Goal: Information Seeking & Learning: Check status

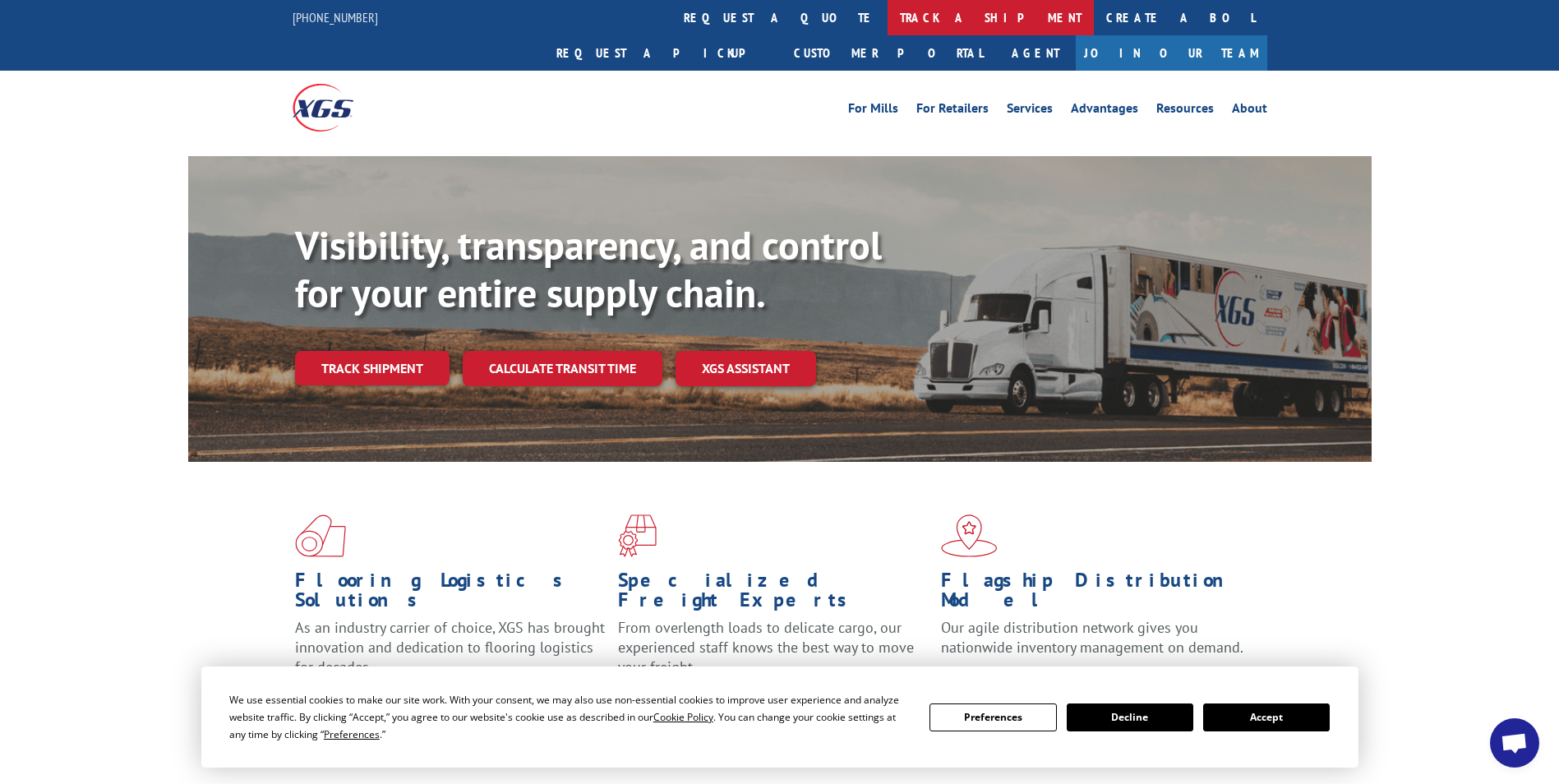
click at [887, 15] on link "track a shipment" at bounding box center [990, 17] width 207 height 35
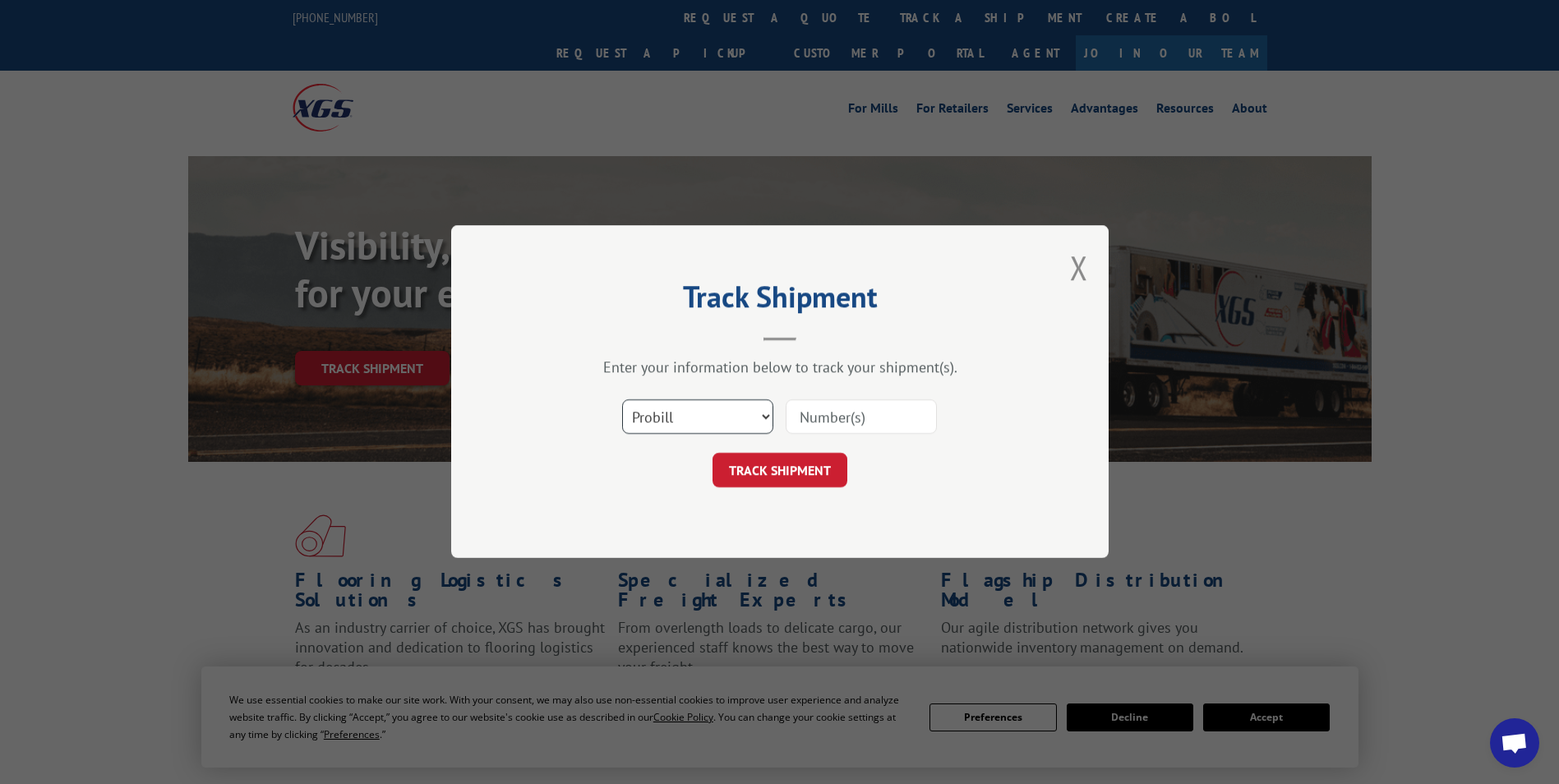
click at [754, 409] on select "Select category... Probill BOL PO" at bounding box center [698, 417] width 151 height 34
select select "bol"
click at [622, 400] on select "Select category... Probill BOL PO" at bounding box center [698, 417] width 151 height 34
drag, startPoint x: 695, startPoint y: 408, endPoint x: 639, endPoint y: 416, distance: 56.6
click at [639, 416] on select "Select category... Probill BOL PO" at bounding box center [698, 417] width 151 height 34
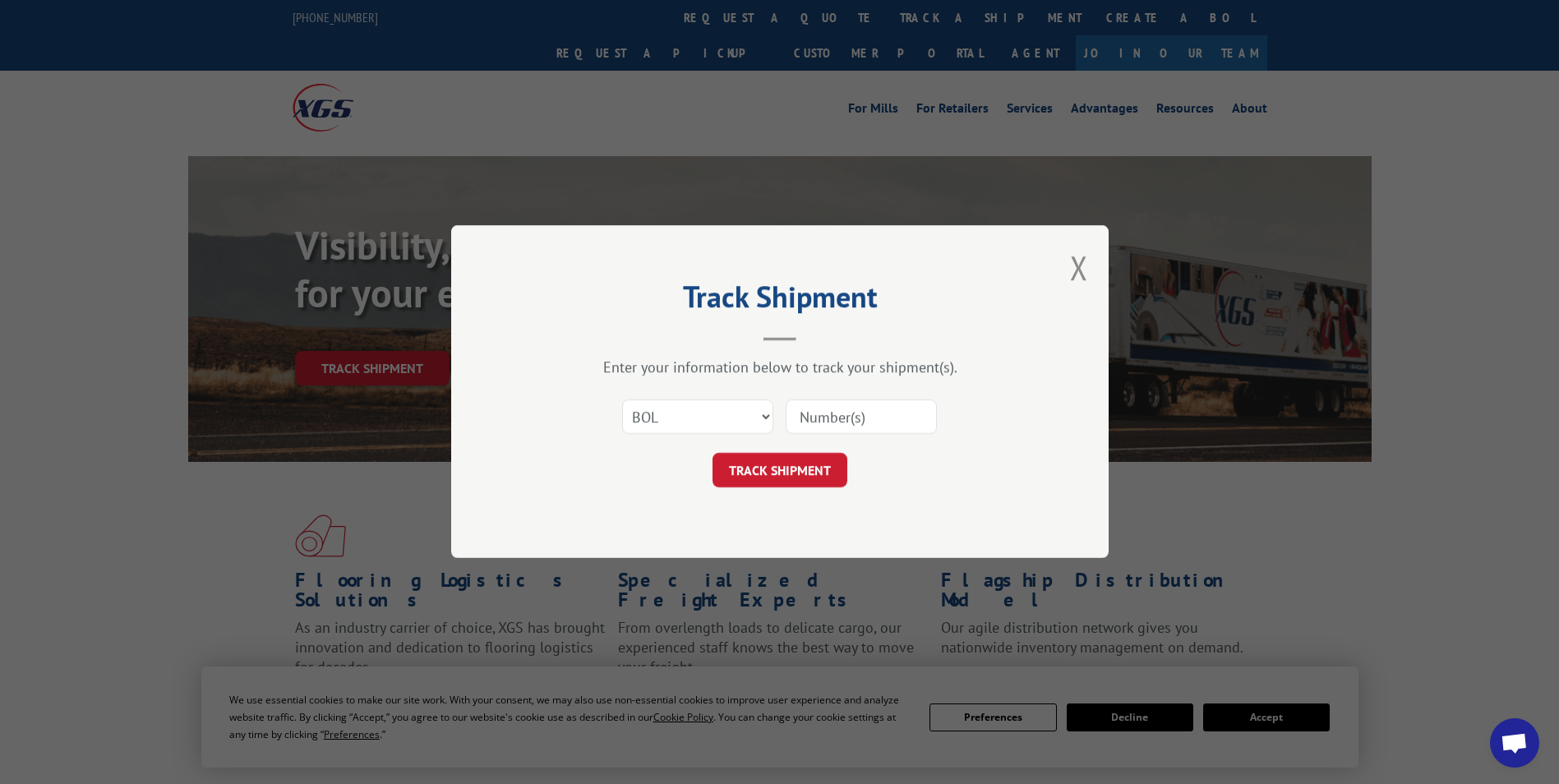
click at [859, 428] on input at bounding box center [861, 417] width 151 height 34
paste input "3387671"
type input "3387671"
click at [805, 470] on button "TRACK SHIPMENT" at bounding box center [779, 470] width 135 height 34
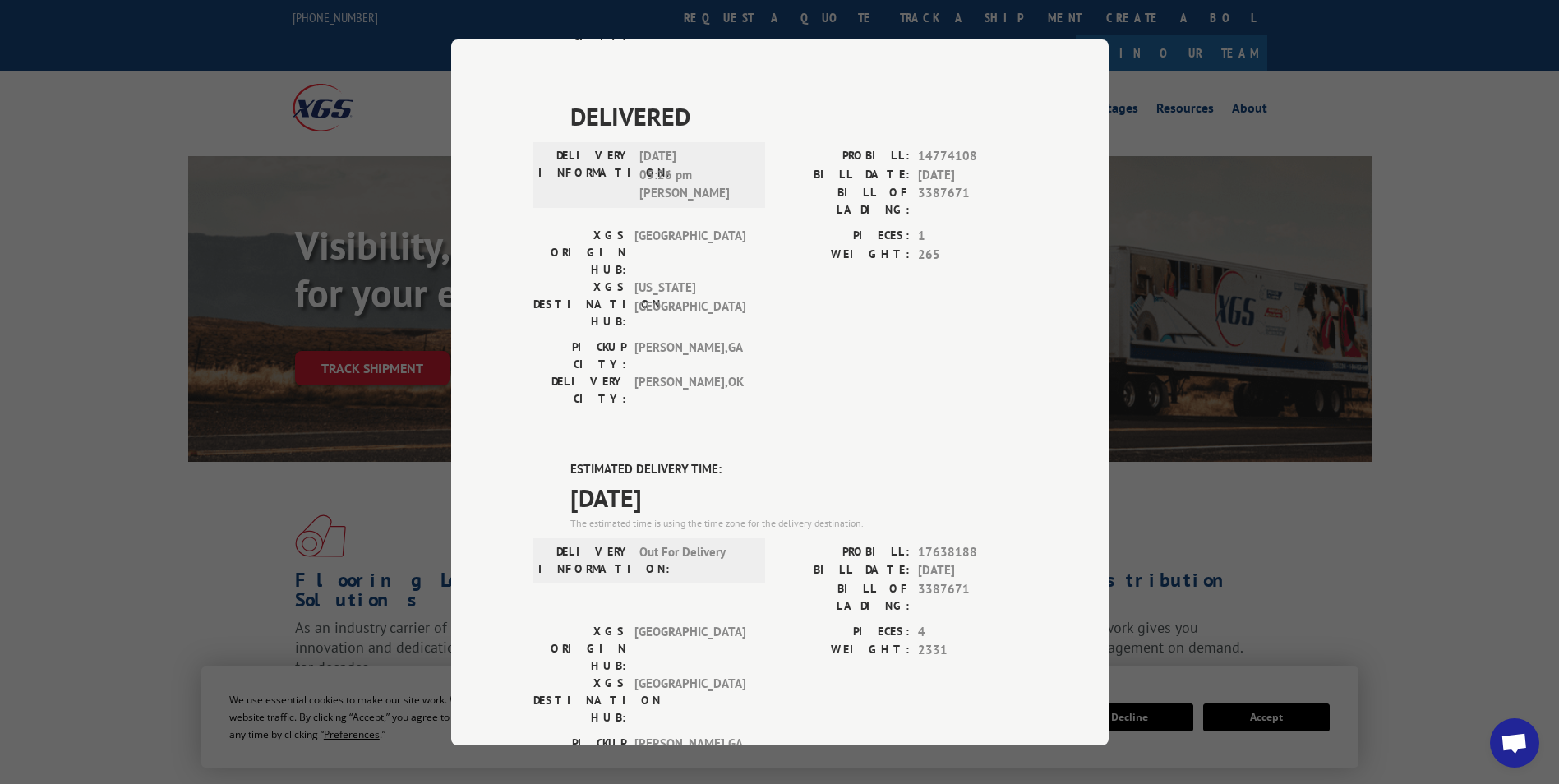
scroll to position [261, 0]
